Goal: Transaction & Acquisition: Purchase product/service

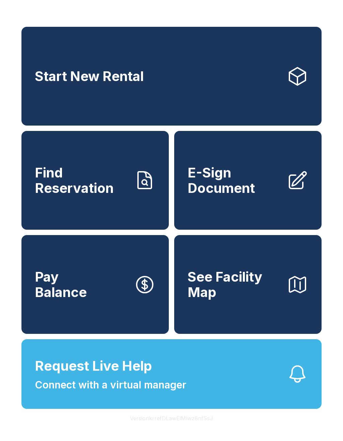
click at [237, 189] on span "E-Sign Document" at bounding box center [235, 180] width 94 height 30
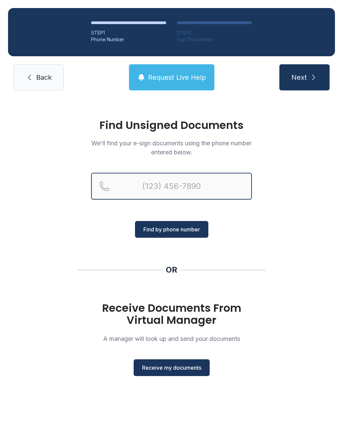
click at [131, 184] on input "Reservation phone number" at bounding box center [171, 186] width 161 height 27
type input "[PHONE_NUMBER]"
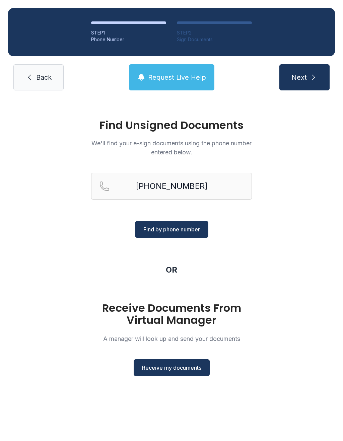
click at [181, 227] on span "Find by phone number" at bounding box center [171, 229] width 57 height 8
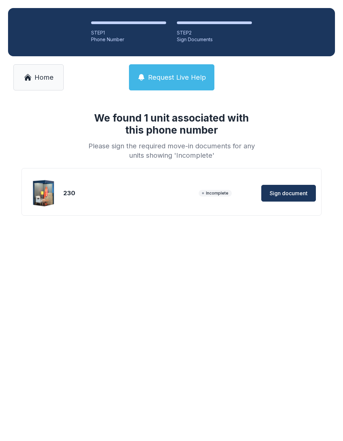
click at [284, 196] on span "Sign document" at bounding box center [289, 193] width 38 height 8
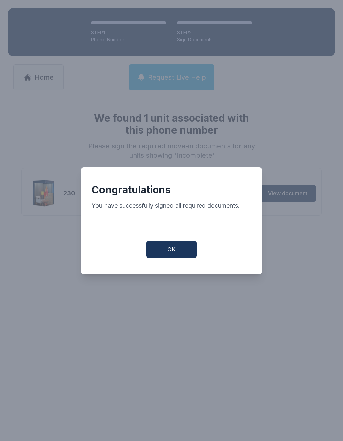
click at [176, 254] on button "OK" at bounding box center [171, 249] width 50 height 17
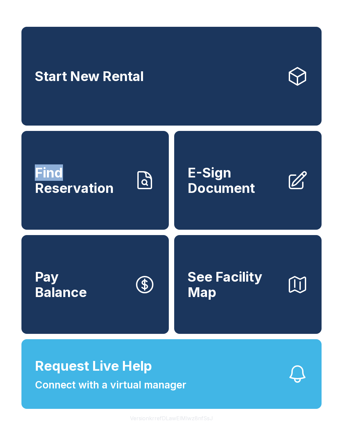
copy span "Find"
click at [263, 264] on button "See Facility Map" at bounding box center [247, 284] width 147 height 99
click at [277, 187] on span "E-Sign Document" at bounding box center [235, 180] width 94 height 30
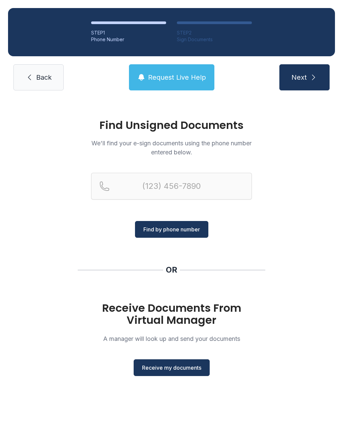
click at [192, 369] on span "Receive my documents" at bounding box center [171, 368] width 59 height 8
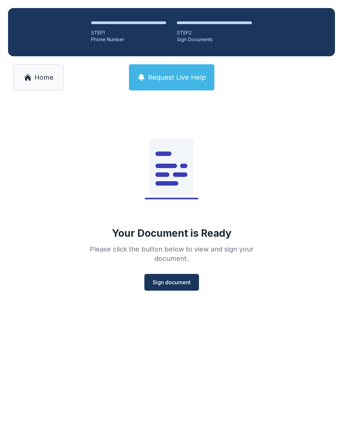
click at [183, 285] on span "Sign document" at bounding box center [172, 282] width 38 height 8
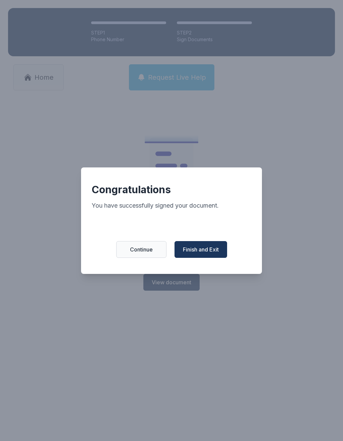
click at [212, 253] on span "Finish and Exit" at bounding box center [201, 250] width 36 height 8
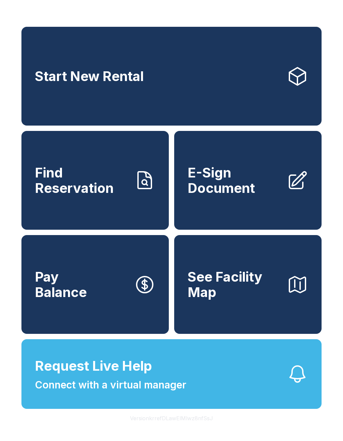
click at [207, 91] on link "Start New Rental" at bounding box center [171, 76] width 300 height 99
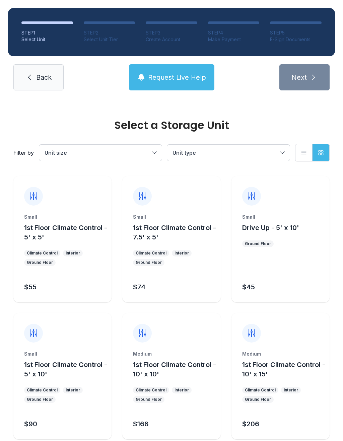
click at [320, 17] on ol "STEP 1 Select Unit STEP 2 Select Unit Tier STEP 3 Create Account STEP 4 Make Pa…" at bounding box center [171, 32] width 327 height 48
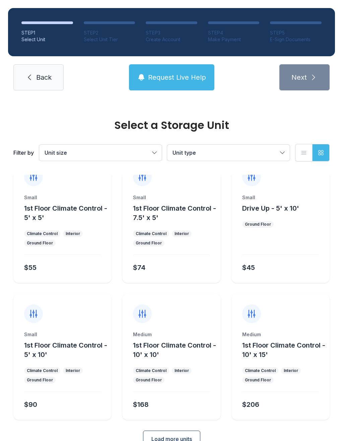
scroll to position [20, 0]
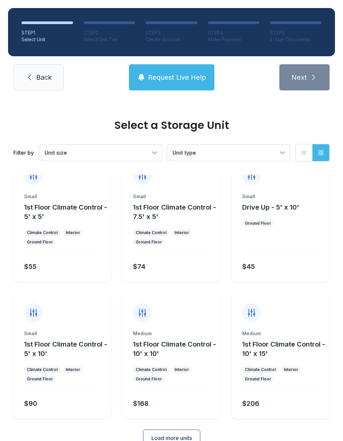
click at [213, 68] on button "Request Live Help" at bounding box center [171, 77] width 85 height 26
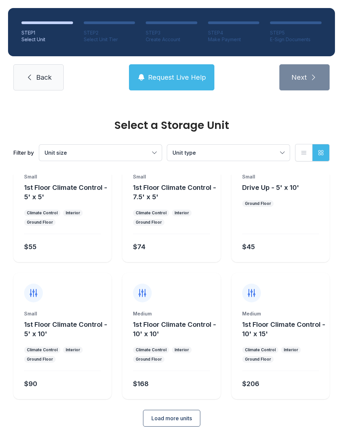
scroll to position [36, 0]
